Goal: Task Accomplishment & Management: Complete application form

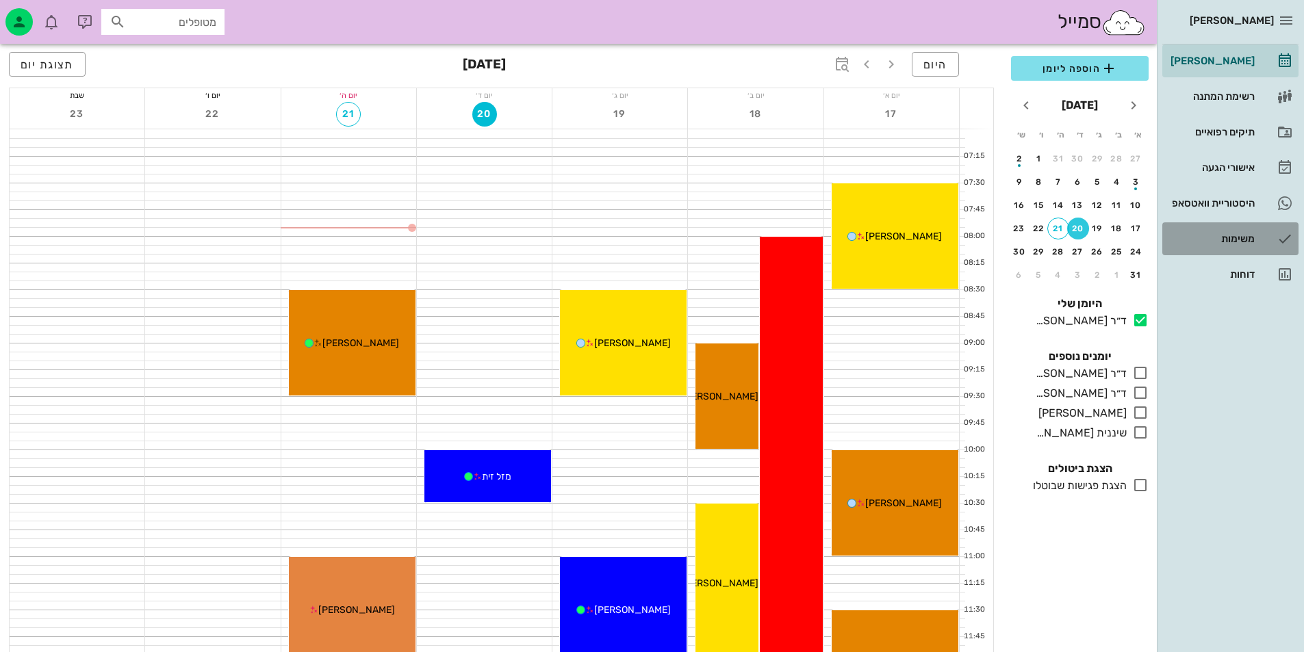
click at [1249, 242] on div "משימות" at bounding box center [1211, 238] width 87 height 11
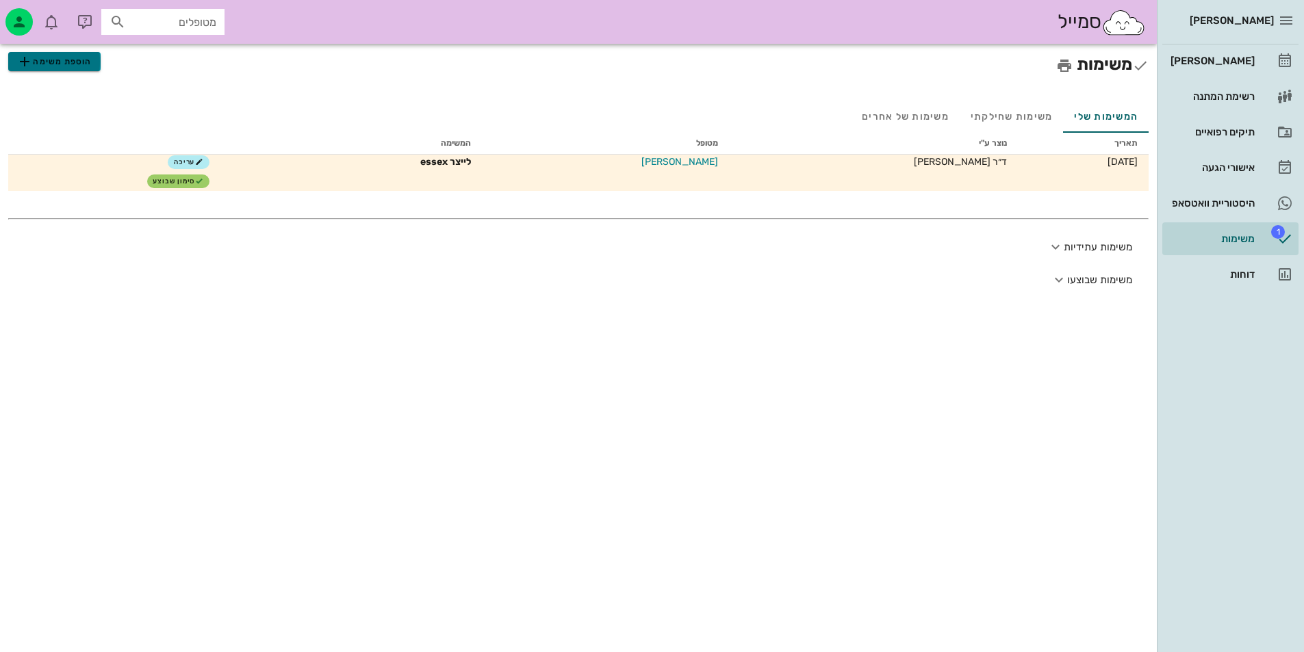
click at [47, 64] on span "הוספת משימה" at bounding box center [53, 61] width 75 height 16
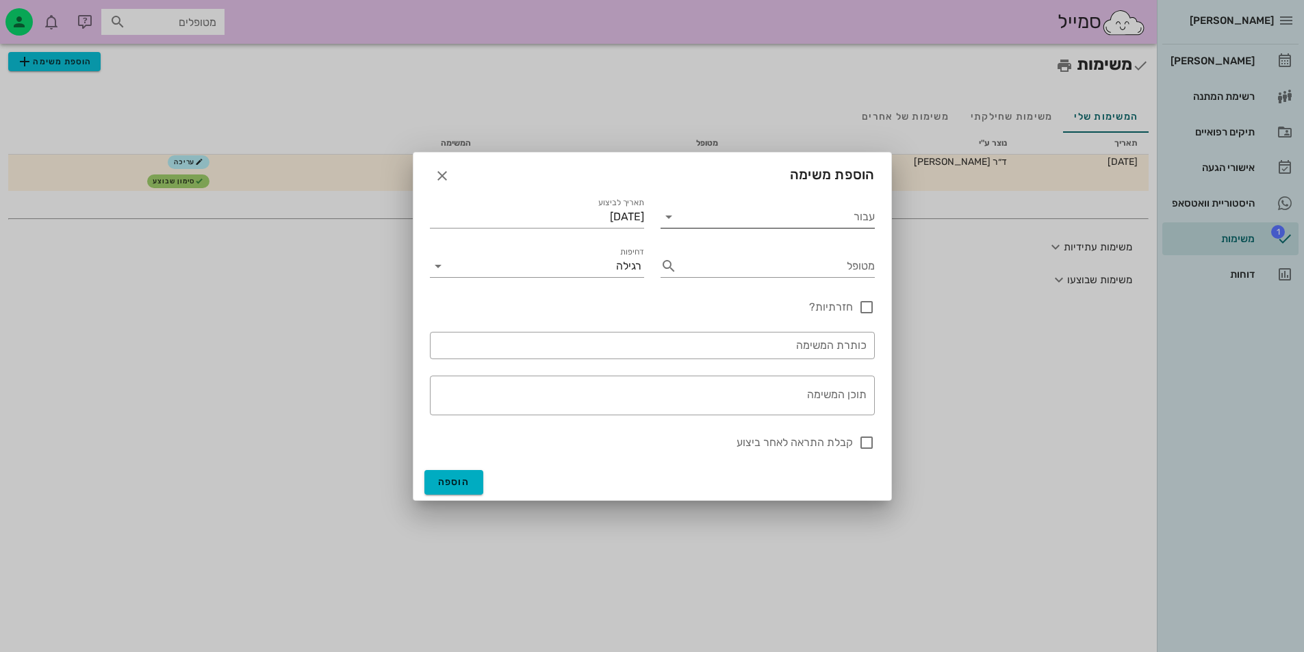
click at [759, 214] on input "עבור" at bounding box center [777, 217] width 195 height 22
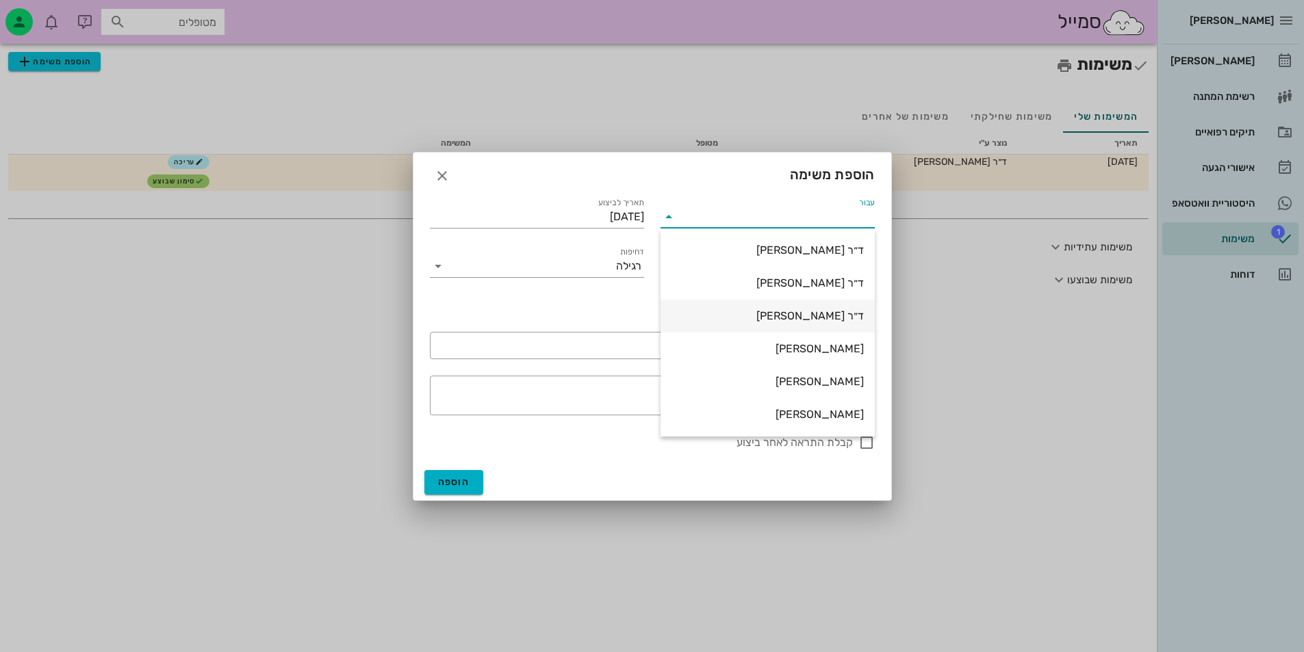
scroll to position [33, 0]
click at [838, 387] on div "[PERSON_NAME]" at bounding box center [768, 381] width 192 height 13
type input "[PERSON_NAME]"
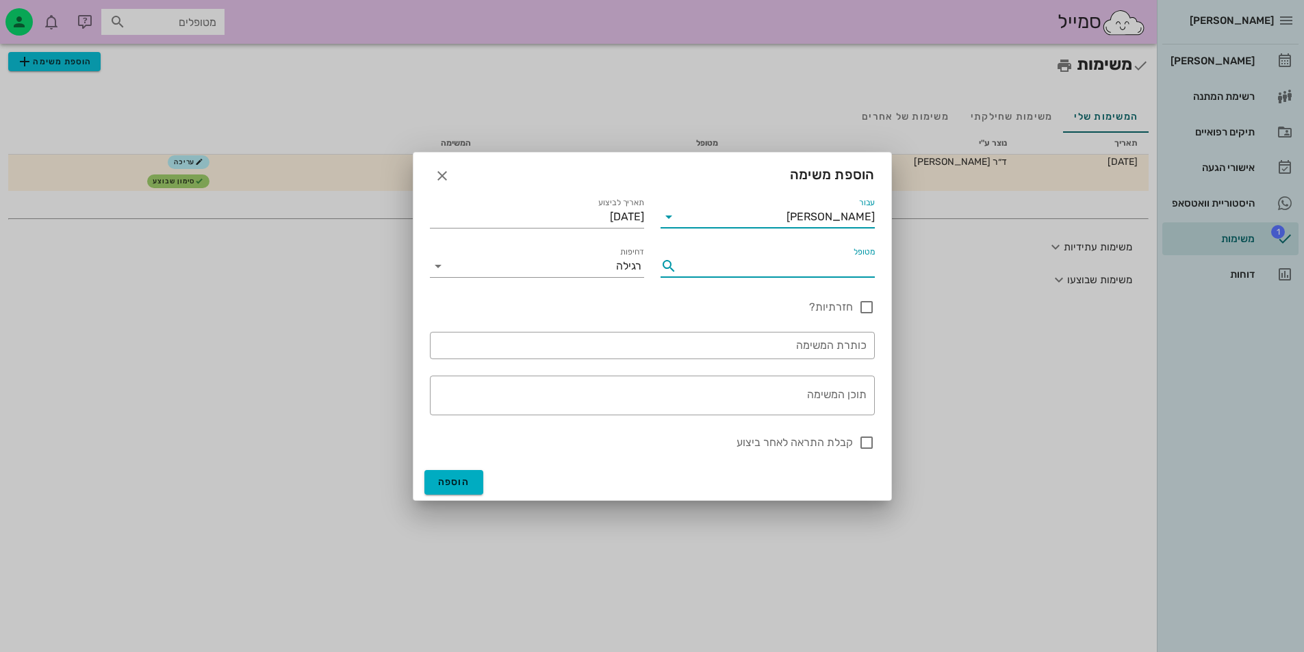
click at [830, 261] on input "מטופל" at bounding box center [779, 266] width 192 height 22
click at [719, 262] on input "מטופל" at bounding box center [779, 266] width 192 height 22
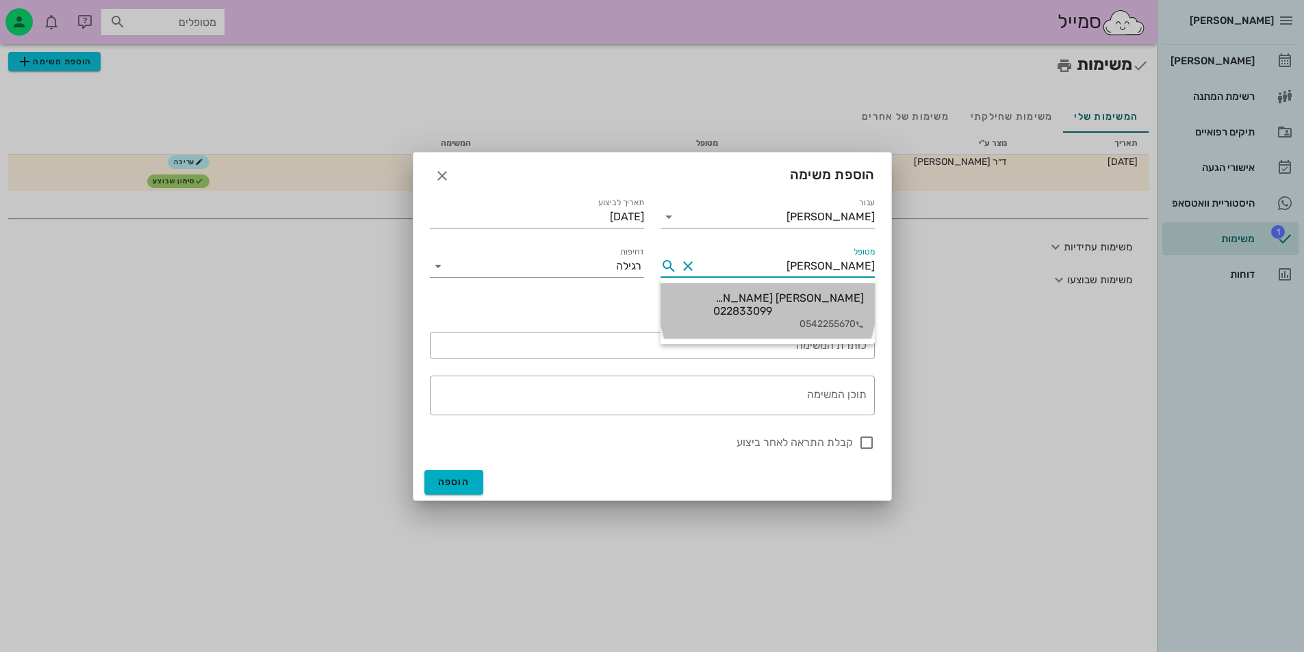
click at [751, 305] on span "022833099" at bounding box center [742, 311] width 59 height 13
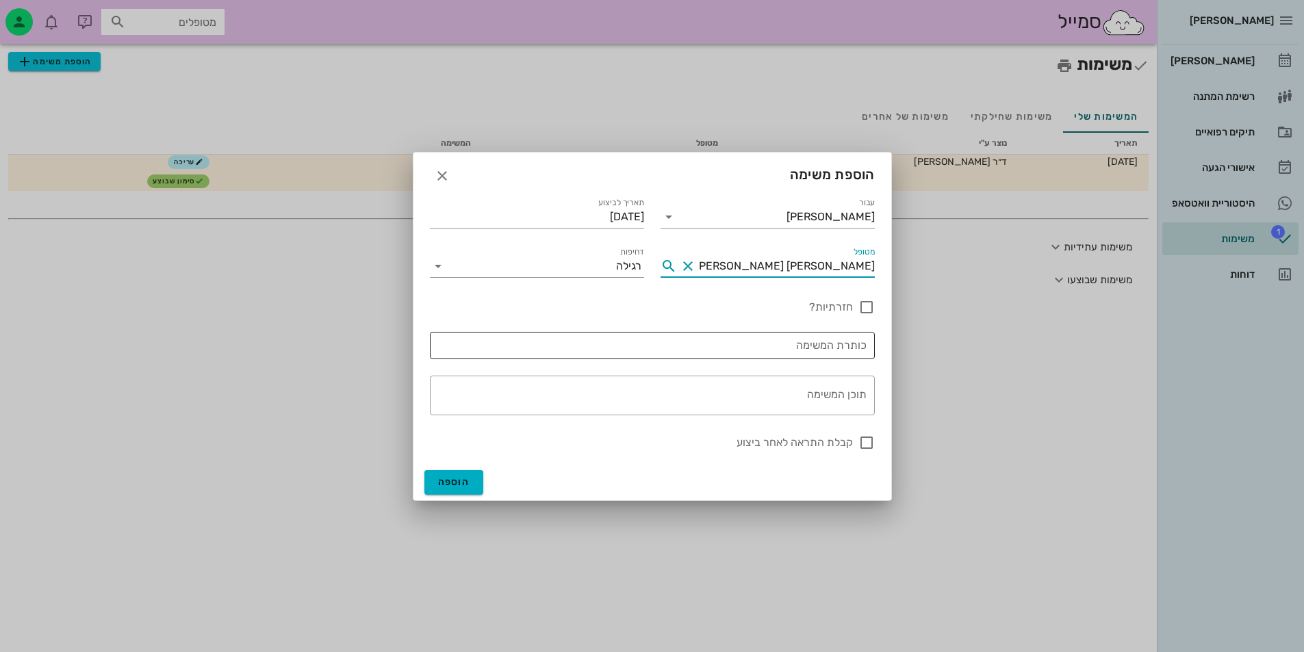
type input "[PERSON_NAME] [PERSON_NAME]"
click at [806, 358] on div "כותרת המשימה" at bounding box center [652, 345] width 429 height 27
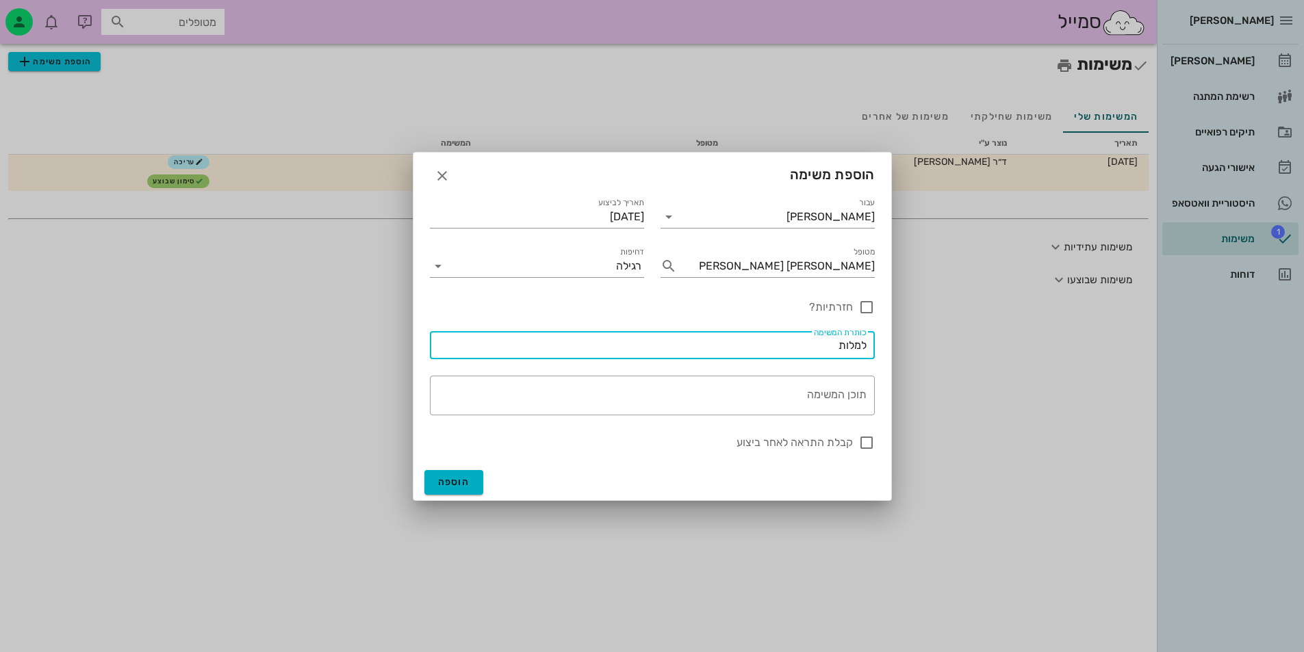
click at [853, 344] on input "למלות" at bounding box center [652, 346] width 429 height 22
type input "למלא תיעוד ריפואי"
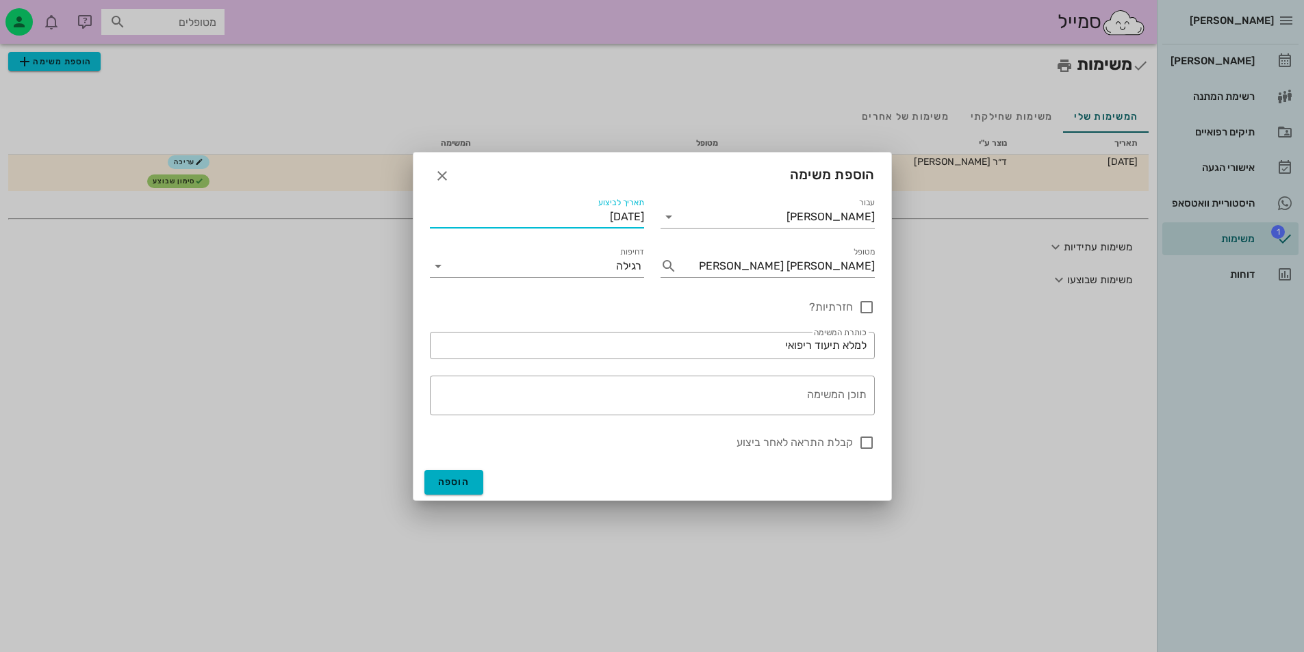
click at [570, 216] on input "[DATE]" at bounding box center [537, 217] width 214 height 22
click at [571, 216] on input "[DATE]" at bounding box center [537, 217] width 214 height 22
click at [592, 272] on input "דחיפות" at bounding box center [532, 266] width 167 height 22
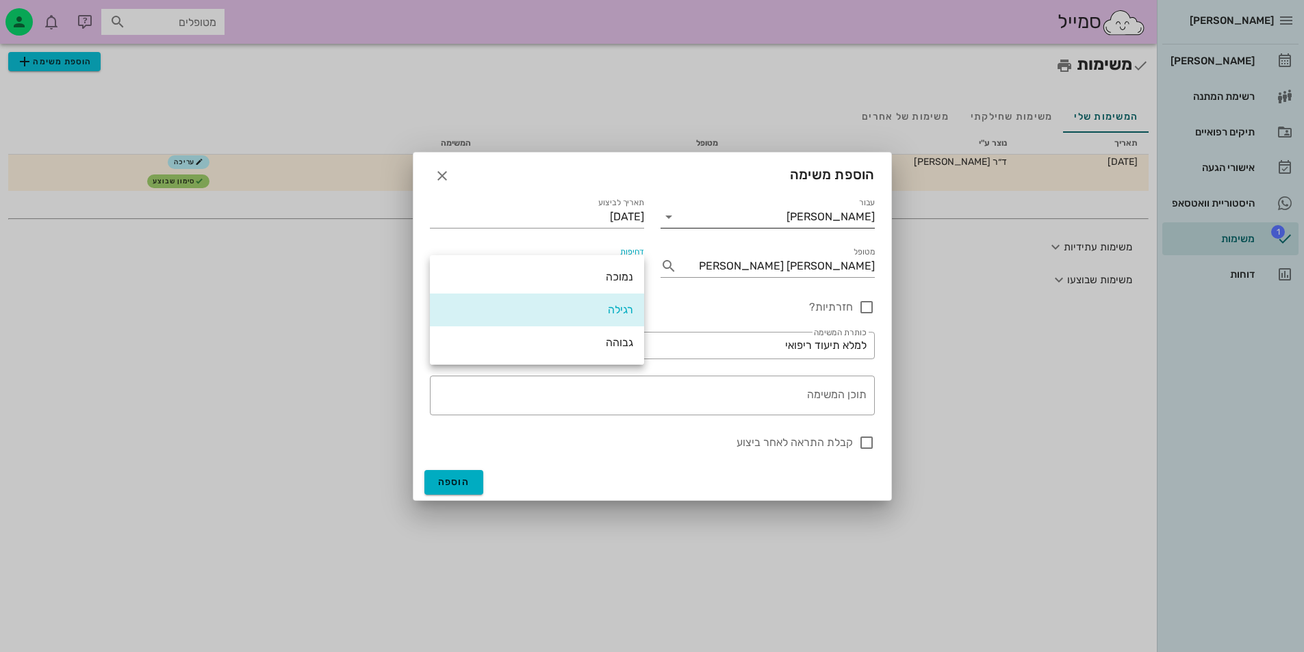
click at [717, 207] on input "[PERSON_NAME]" at bounding box center [777, 217] width 195 height 22
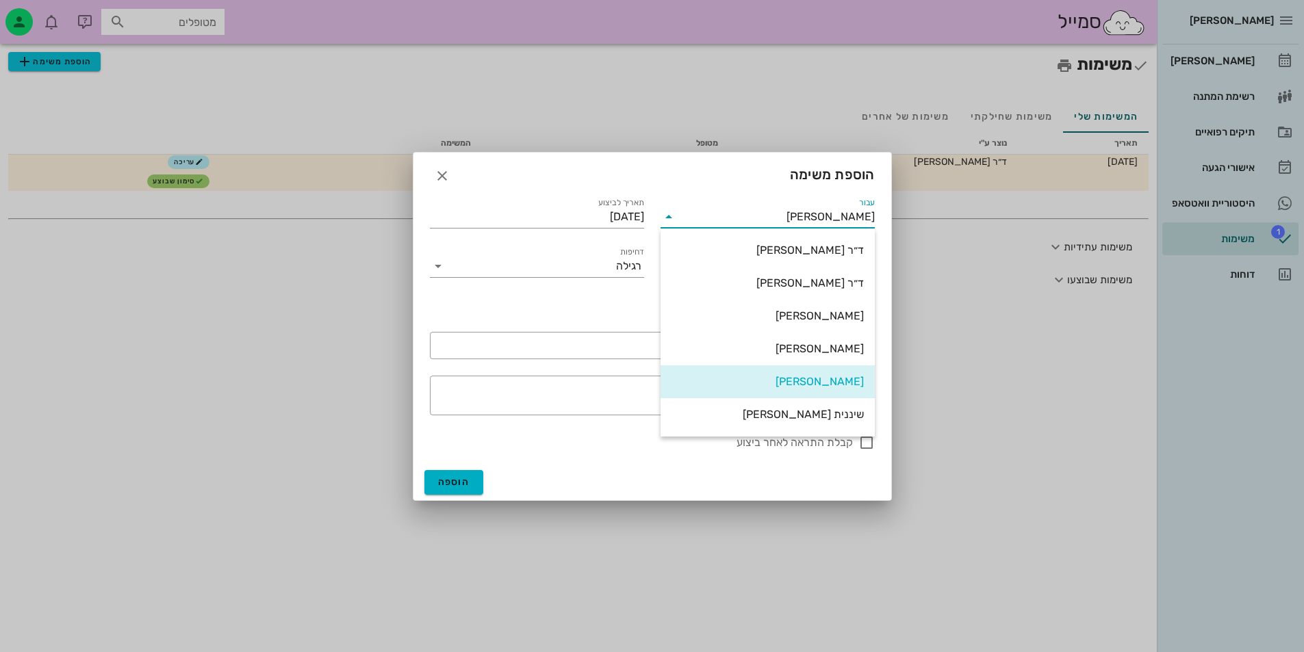
click at [806, 212] on input "[PERSON_NAME]" at bounding box center [777, 217] width 195 height 22
click at [715, 175] on div "הוספת משימה" at bounding box center [652, 174] width 478 height 42
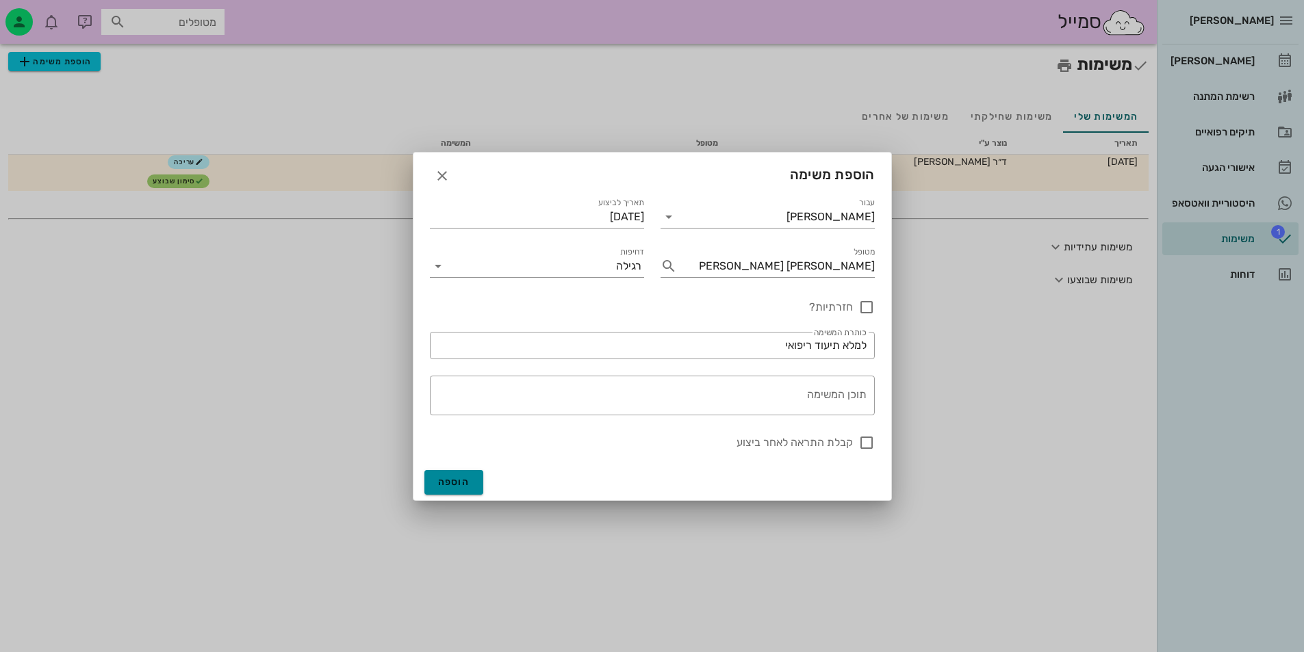
click at [431, 484] on button "הוספה" at bounding box center [454, 482] width 60 height 25
